Goal: Task Accomplishment & Management: Use online tool/utility

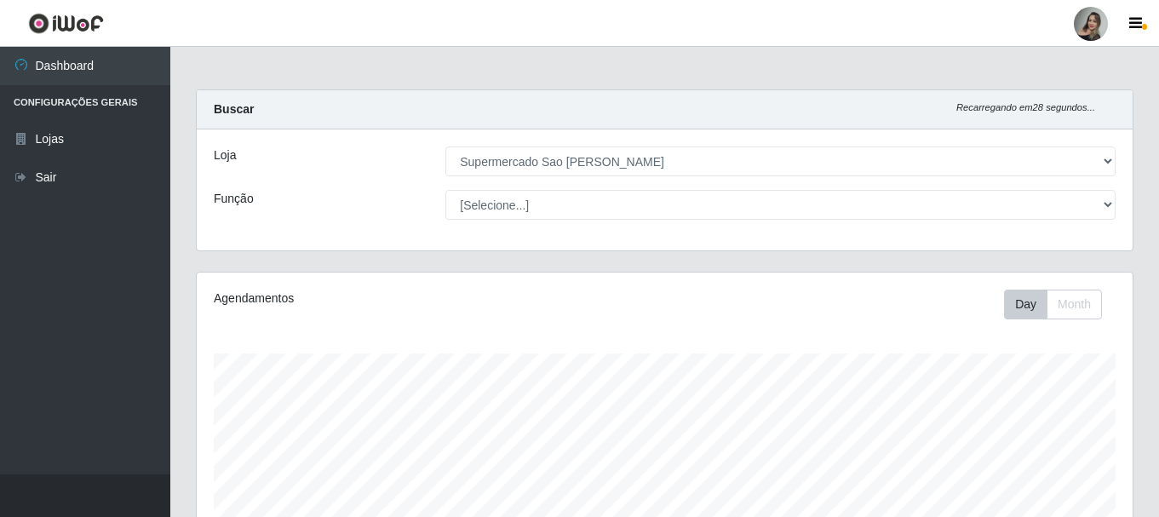
select select "383"
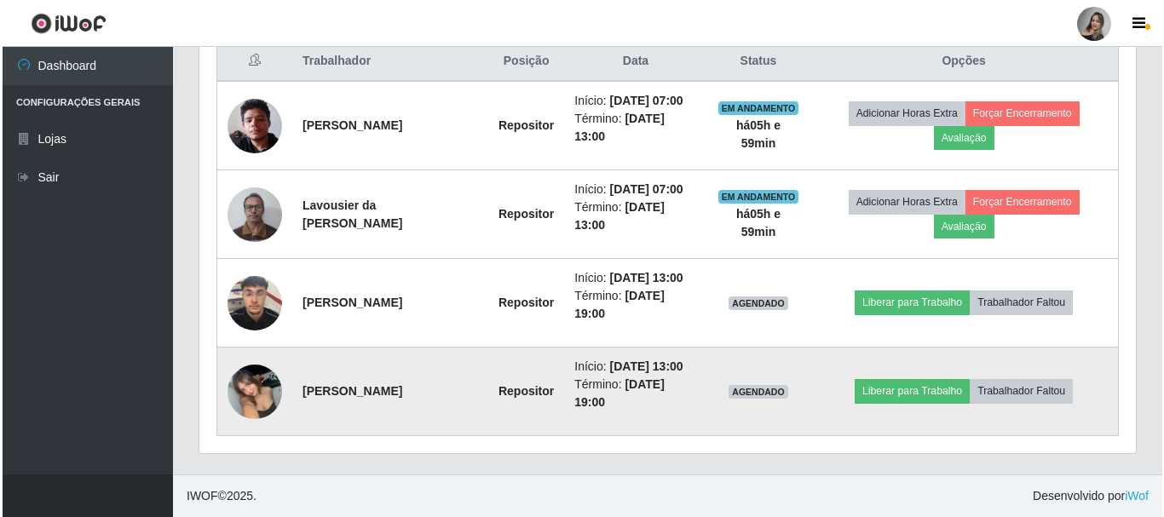
scroll to position [354, 936]
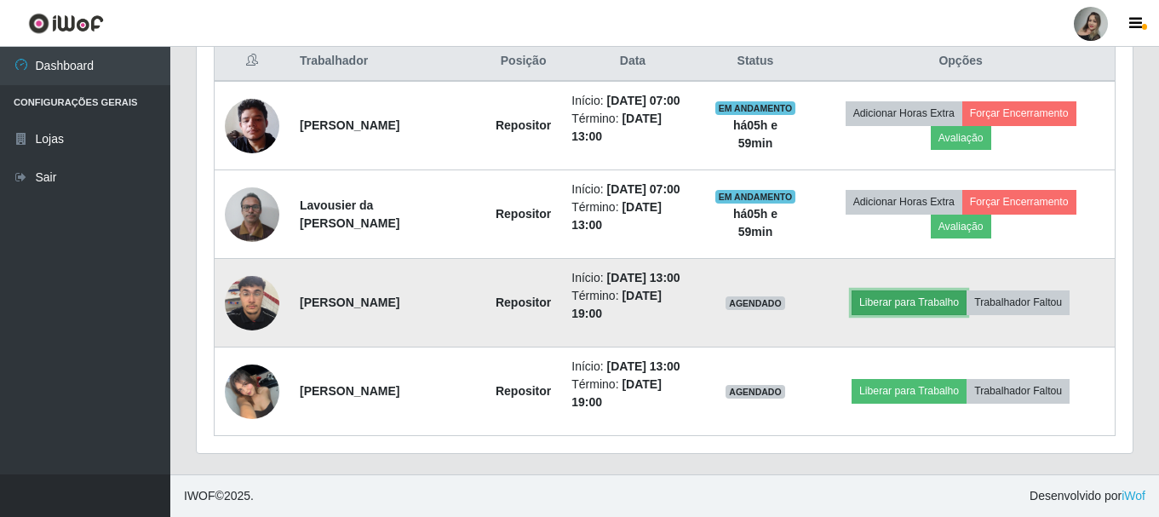
click at [927, 301] on button "Liberar para Trabalho" at bounding box center [909, 302] width 115 height 24
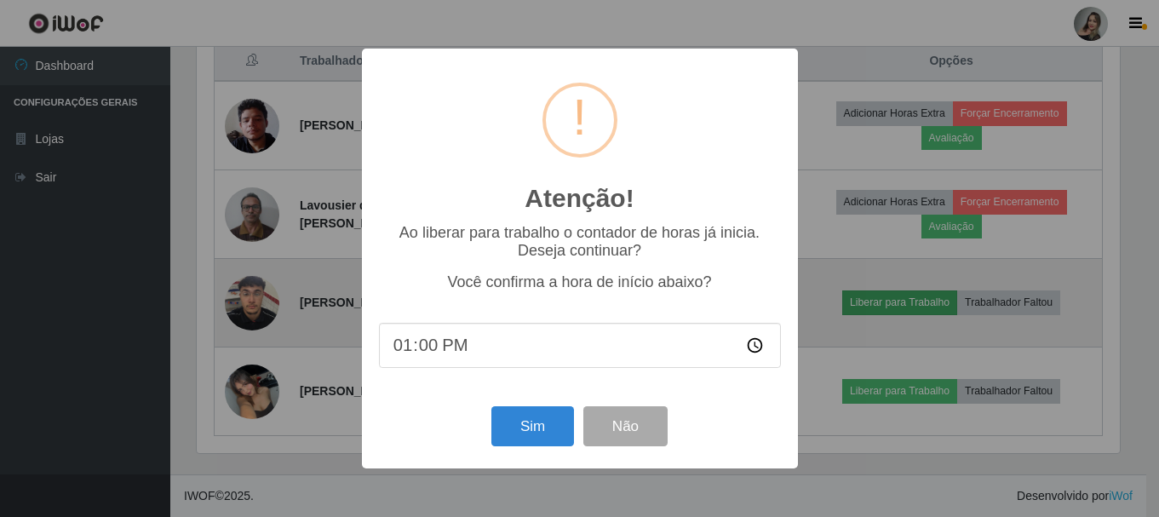
scroll to position [354, 928]
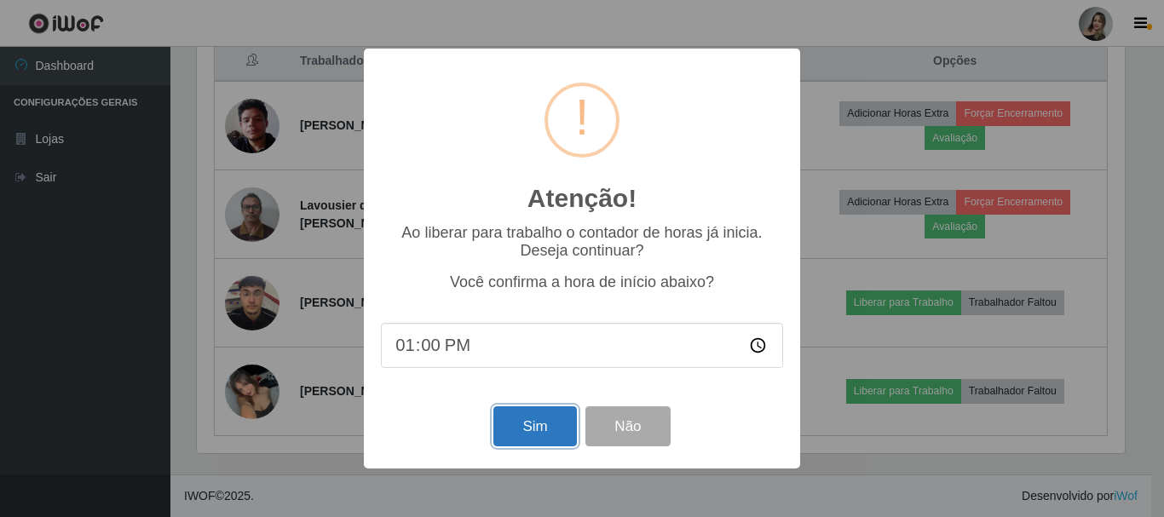
click at [542, 436] on button "Sim" at bounding box center [534, 426] width 83 height 40
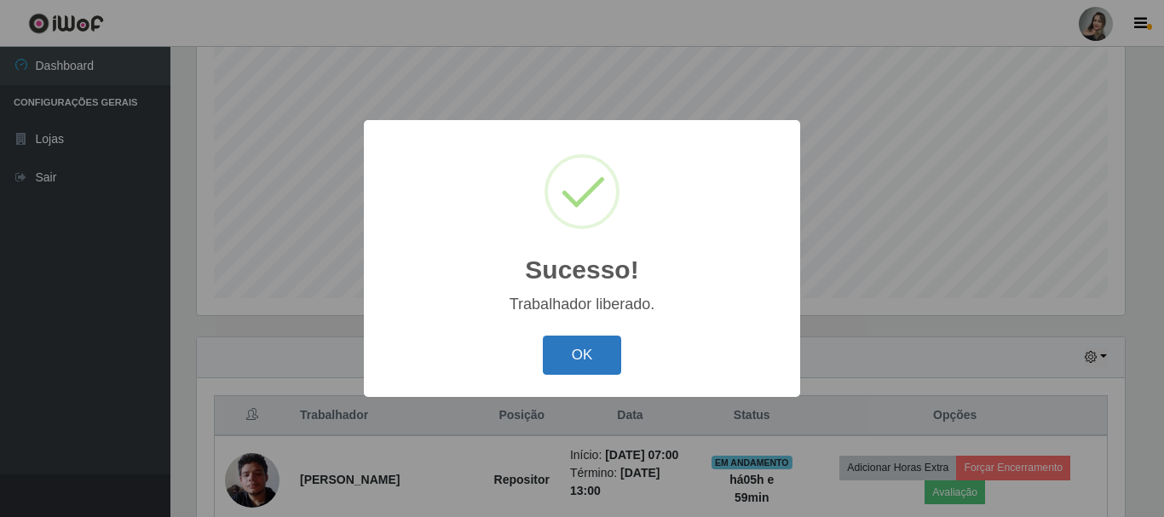
click at [584, 360] on button "OK" at bounding box center [582, 356] width 79 height 40
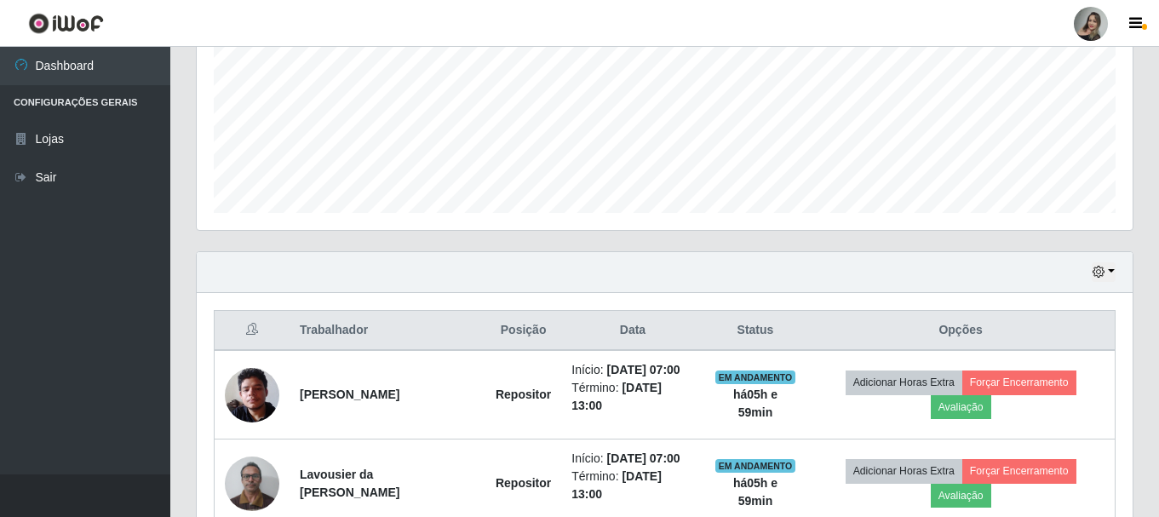
scroll to position [481, 0]
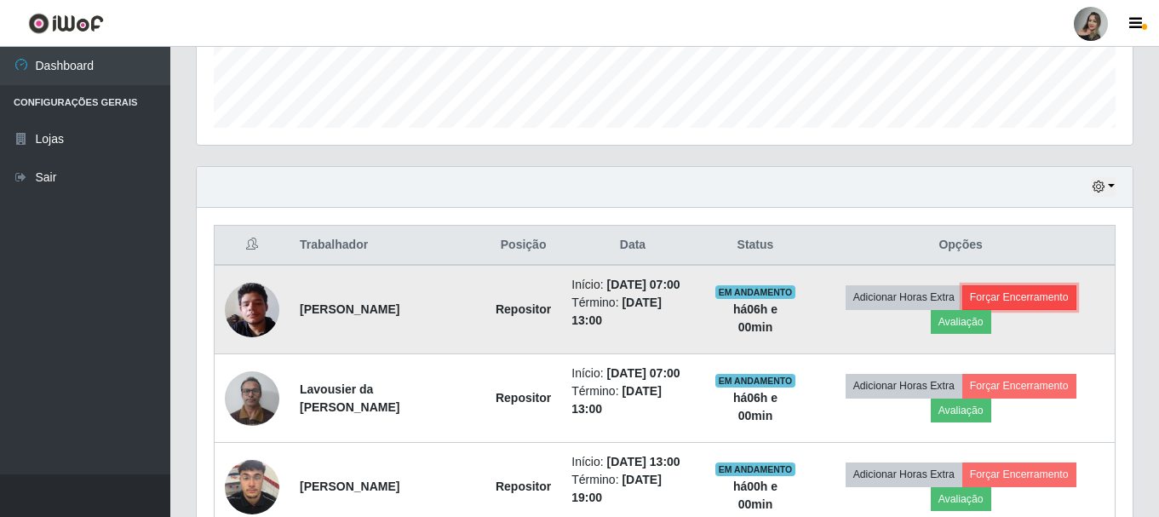
click at [1028, 307] on button "Forçar Encerramento" at bounding box center [1020, 297] width 114 height 24
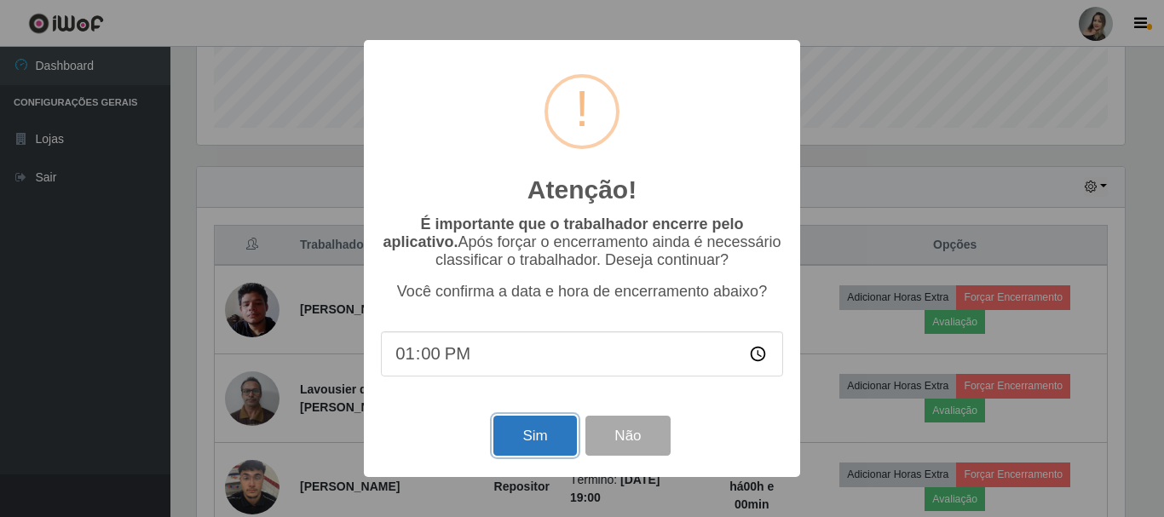
click at [531, 426] on button "Sim" at bounding box center [534, 436] width 83 height 40
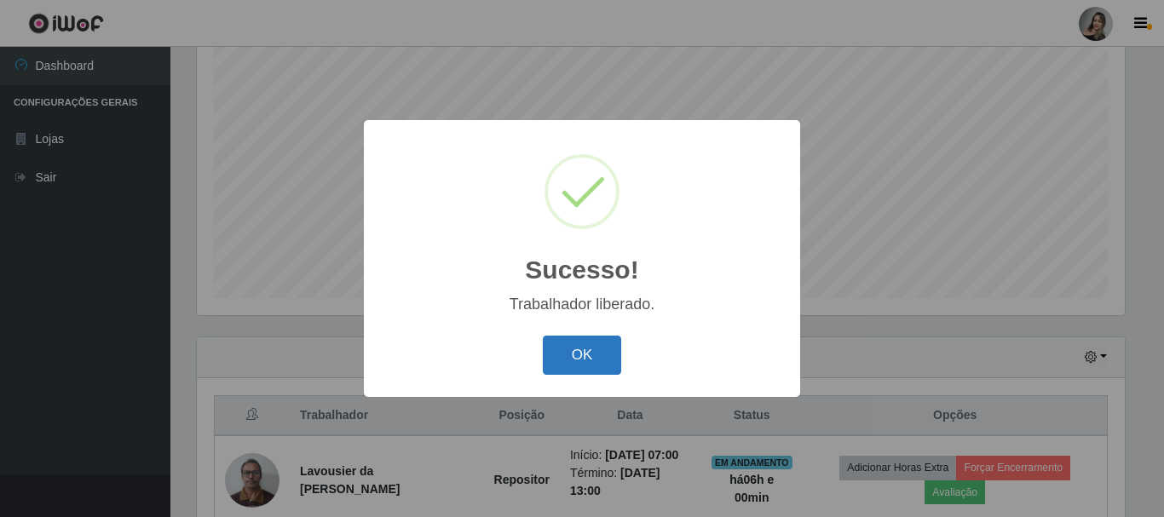
click at [575, 362] on button "OK" at bounding box center [582, 356] width 79 height 40
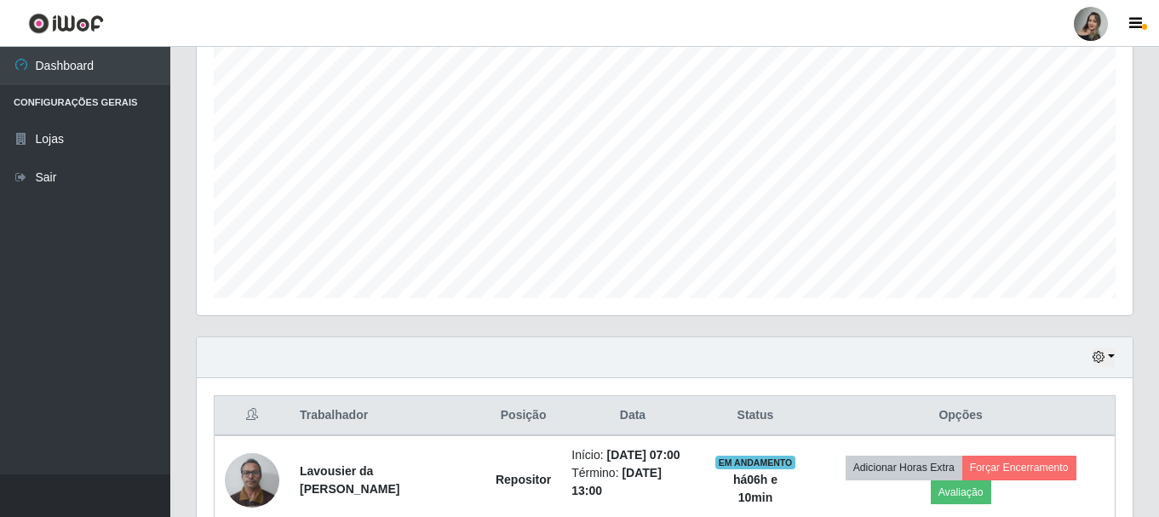
scroll to position [396, 0]
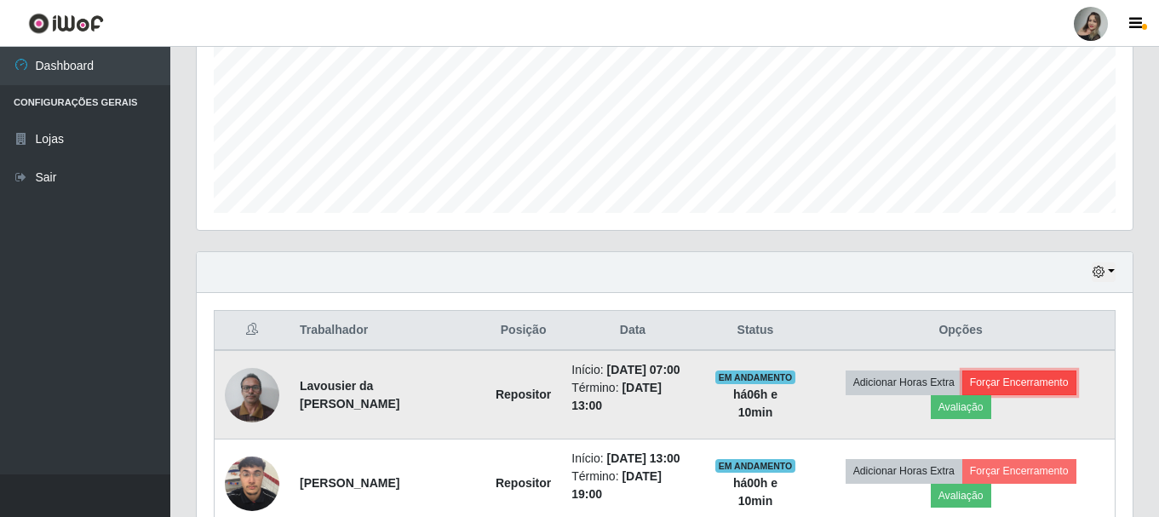
click at [1022, 373] on button "Forçar Encerramento" at bounding box center [1020, 383] width 114 height 24
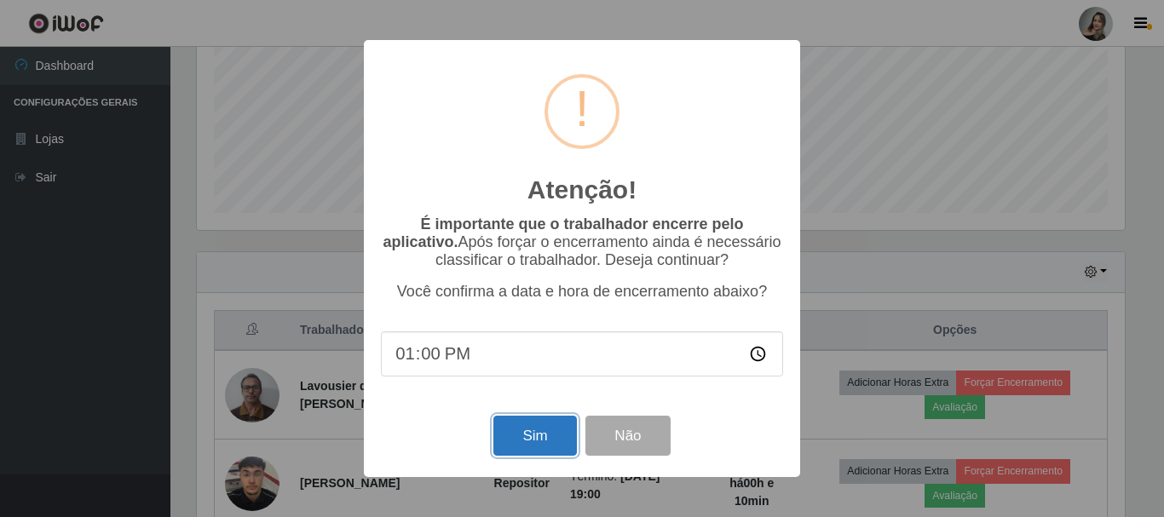
click at [541, 437] on button "Sim" at bounding box center [534, 436] width 83 height 40
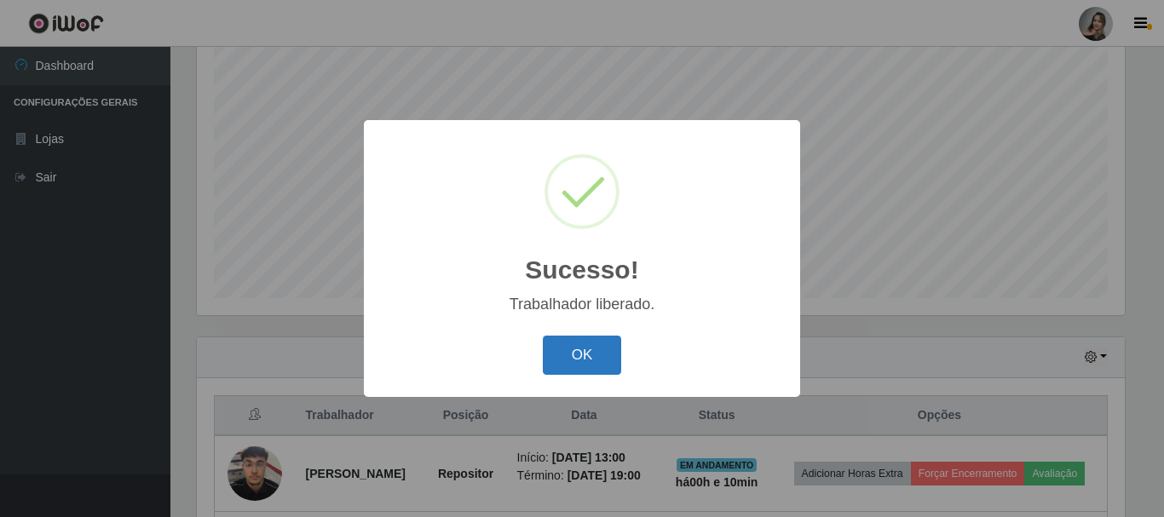
click at [591, 366] on button "OK" at bounding box center [582, 356] width 79 height 40
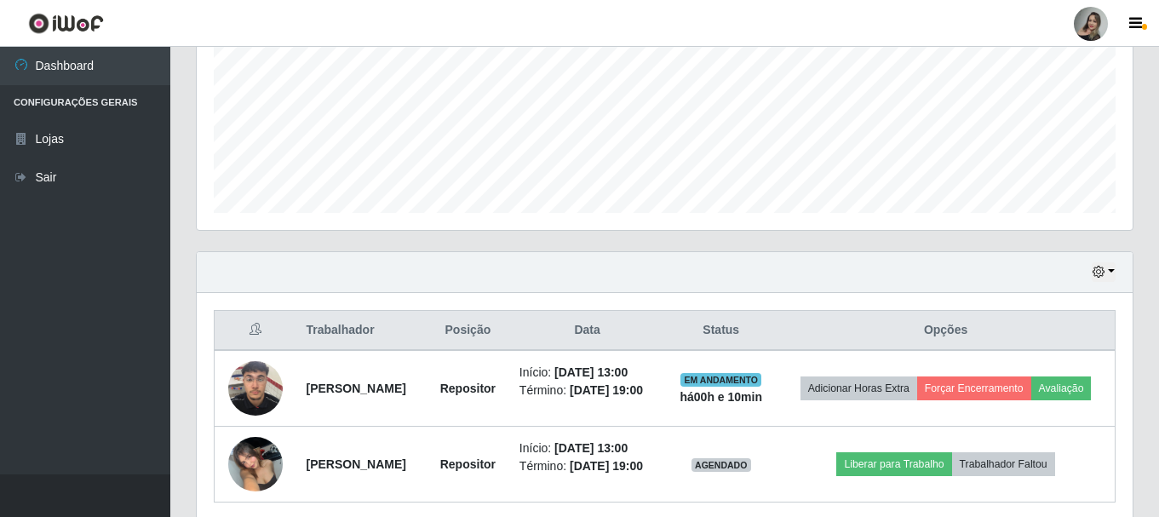
scroll to position [481, 0]
